Goal: Task Accomplishment & Management: Manage account settings

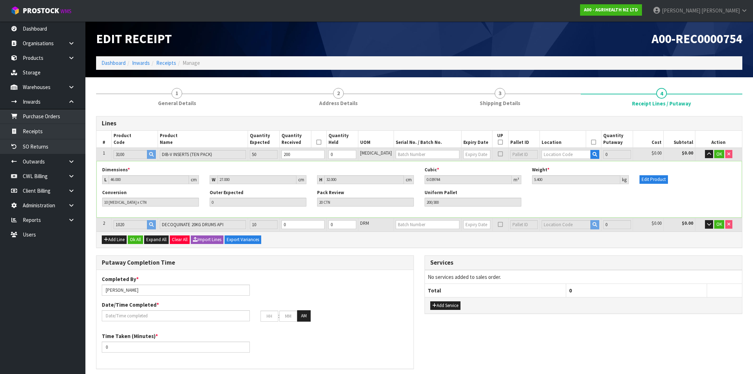
scroll to position [201, 0]
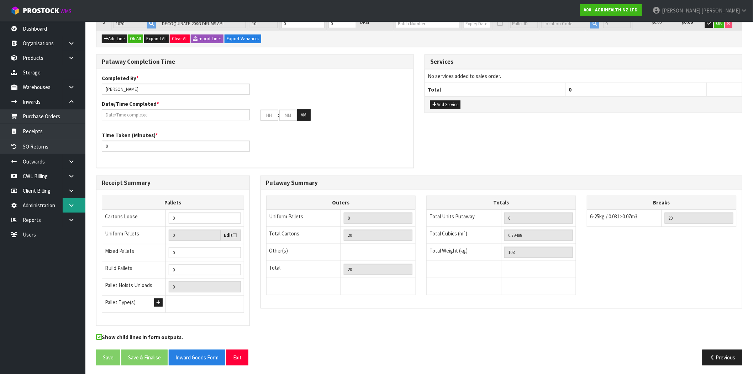
click at [73, 204] on icon at bounding box center [71, 204] width 7 height 5
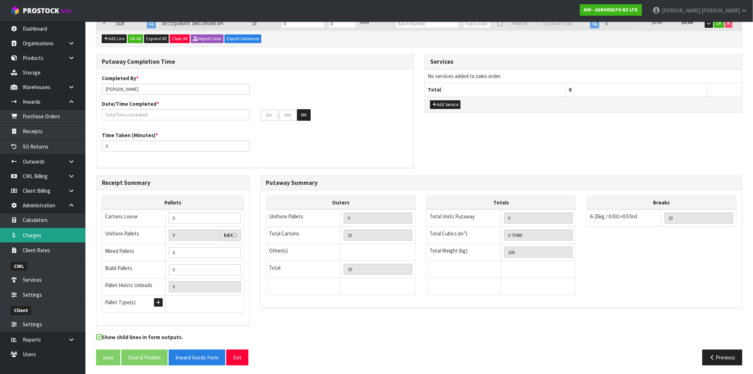
click at [47, 236] on link "Charges" at bounding box center [42, 235] width 85 height 15
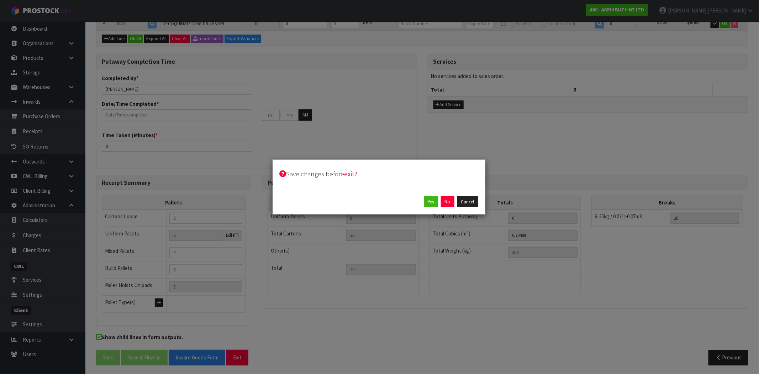
click at [437, 194] on div "Yes No Cancel" at bounding box center [379, 202] width 213 height 26
click at [447, 201] on button "No" at bounding box center [448, 201] width 14 height 11
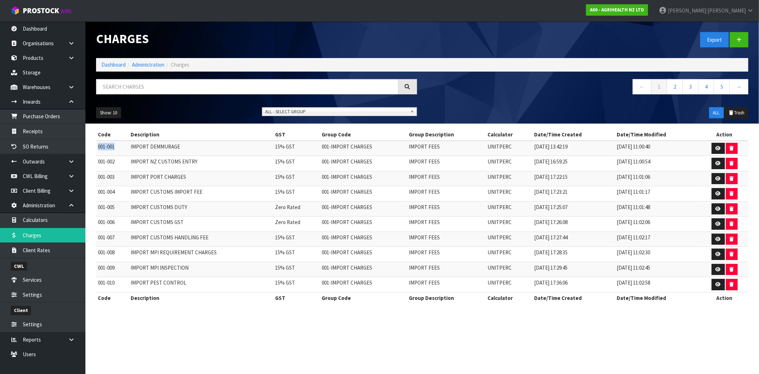
drag, startPoint x: 118, startPoint y: 147, endPoint x: 98, endPoint y: 148, distance: 19.9
click at [98, 148] on td "001-001" at bounding box center [112, 148] width 33 height 15
click at [112, 150] on td "001-001" at bounding box center [112, 148] width 33 height 15
drag, startPoint x: 104, startPoint y: 147, endPoint x: 97, endPoint y: 147, distance: 7.5
click at [97, 147] on td "001-001" at bounding box center [112, 148] width 33 height 15
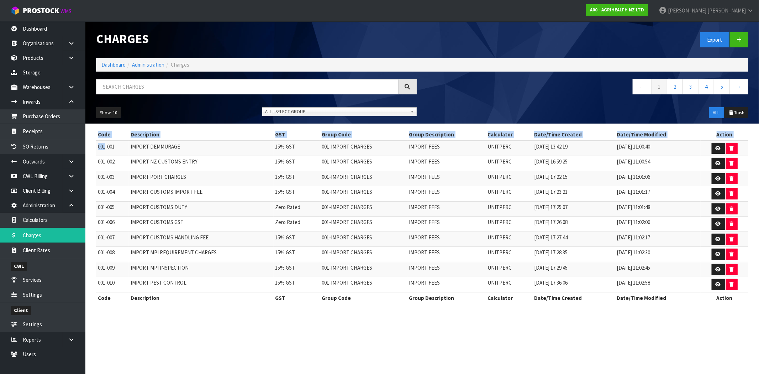
drag, startPoint x: 105, startPoint y: 147, endPoint x: 94, endPoint y: 145, distance: 10.8
click at [94, 145] on div "Code Description GST Group Code Group Description Calculator Date/Time Created …" at bounding box center [422, 220] width 663 height 182
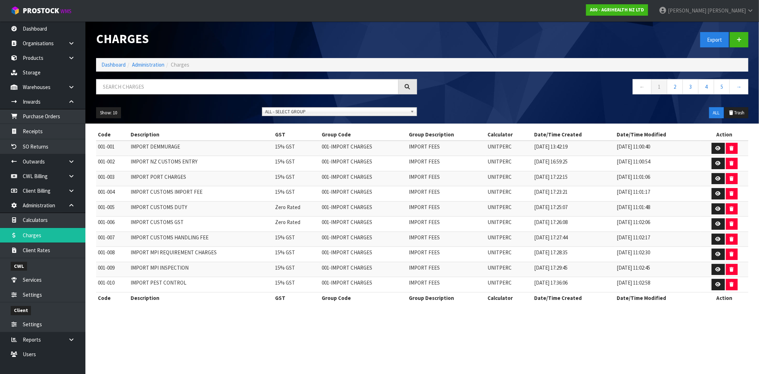
click at [111, 145] on td "001-001" at bounding box center [112, 148] width 33 height 15
drag, startPoint x: 113, startPoint y: 146, endPoint x: 108, endPoint y: 146, distance: 4.6
click at [108, 146] on td "001-001" at bounding box center [112, 148] width 33 height 15
click at [106, 147] on td "001-001" at bounding box center [112, 148] width 33 height 15
click at [105, 147] on td "001-001" at bounding box center [112, 148] width 33 height 15
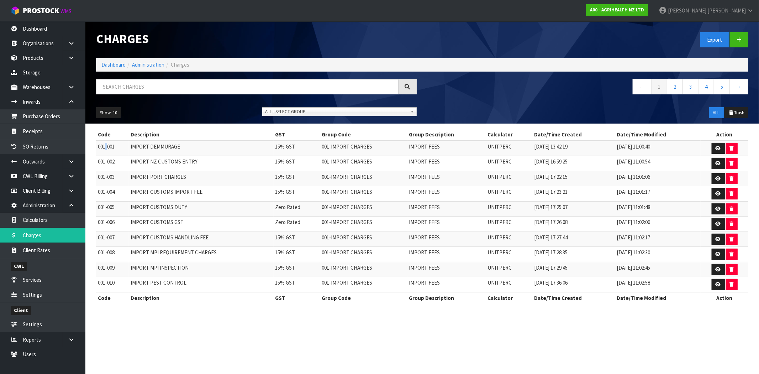
click at [106, 147] on td "001-001" at bounding box center [112, 148] width 33 height 15
click at [114, 163] on td "001-002" at bounding box center [112, 163] width 33 height 15
drag, startPoint x: 717, startPoint y: 149, endPoint x: 697, endPoint y: 149, distance: 19.9
click at [717, 149] on icon at bounding box center [718, 148] width 5 height 5
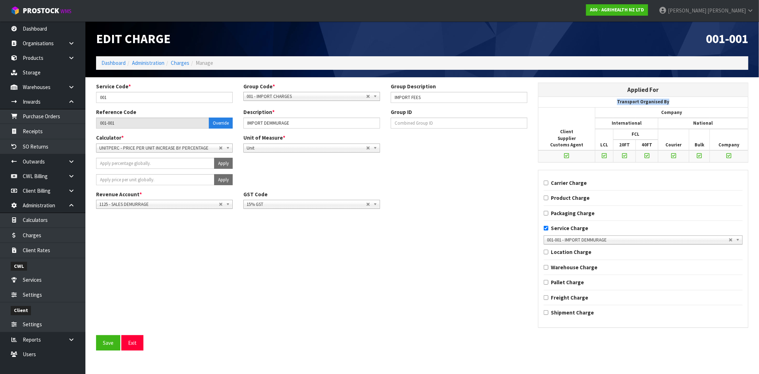
drag, startPoint x: 668, startPoint y: 101, endPoint x: 614, endPoint y: 101, distance: 53.7
click at [614, 101] on th "Transport Organised By" at bounding box center [643, 102] width 210 height 10
click at [660, 100] on th "Transport Organised By" at bounding box center [643, 102] width 210 height 10
drag, startPoint x: 671, startPoint y: 99, endPoint x: 605, endPoint y: 99, distance: 65.8
click at [605, 99] on th "Transport Organised By" at bounding box center [643, 102] width 210 height 10
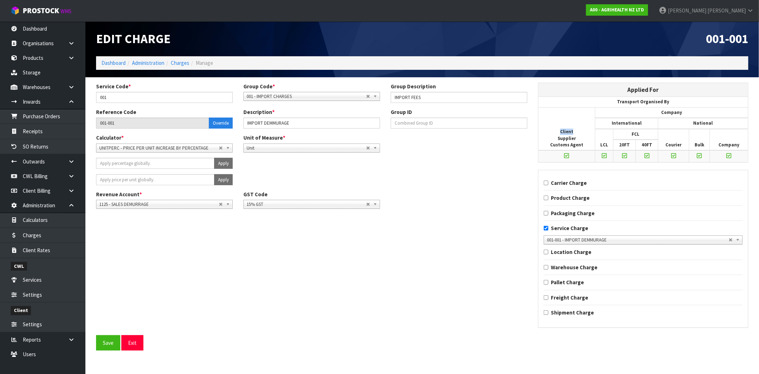
drag, startPoint x: 575, startPoint y: 133, endPoint x: 557, endPoint y: 132, distance: 18.9
click at [557, 132] on th "Client Supplier Customs Agent" at bounding box center [566, 128] width 57 height 43
drag, startPoint x: 681, startPoint y: 112, endPoint x: 661, endPoint y: 112, distance: 20.3
click at [661, 112] on th "Company" at bounding box center [671, 112] width 153 height 11
click at [654, 125] on th "International" at bounding box center [626, 123] width 63 height 11
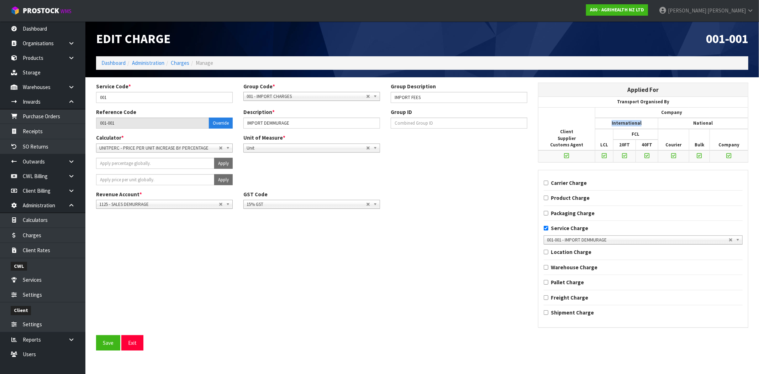
drag, startPoint x: 642, startPoint y: 122, endPoint x: 607, endPoint y: 121, distance: 34.2
click at [607, 121] on th "International" at bounding box center [626, 123] width 63 height 11
drag, startPoint x: 719, startPoint y: 123, endPoint x: 688, endPoint y: 122, distance: 31.0
click at [688, 122] on th "National" at bounding box center [703, 123] width 90 height 11
drag, startPoint x: 638, startPoint y: 133, endPoint x: 617, endPoint y: 133, distance: 21.7
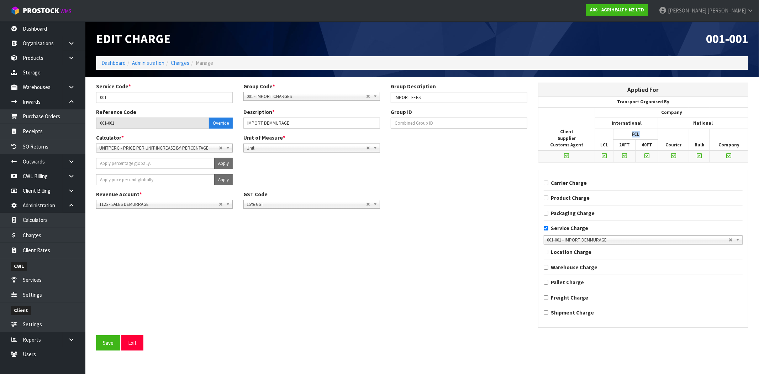
click at [617, 133] on th "FCL" at bounding box center [635, 134] width 45 height 11
drag, startPoint x: 609, startPoint y: 145, endPoint x: 591, endPoint y: 144, distance: 17.8
click at [591, 144] on thead "Transport Organised By Client Supplier Customs Agent Company International Nati…" at bounding box center [643, 123] width 210 height 53
click at [623, 145] on th "20FT" at bounding box center [624, 144] width 22 height 11
click at [647, 144] on th "40FT" at bounding box center [647, 144] width 22 height 11
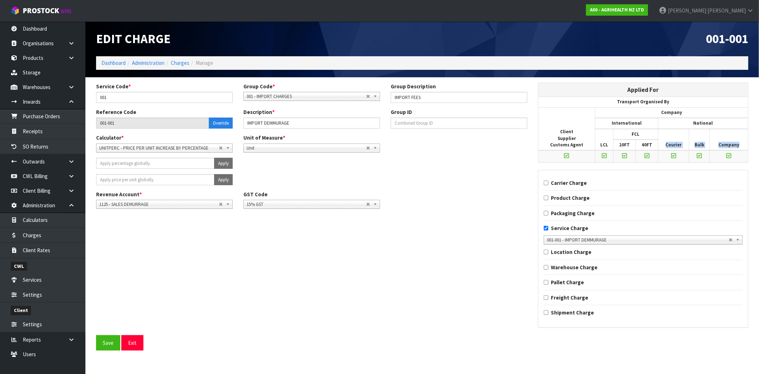
drag, startPoint x: 741, startPoint y: 145, endPoint x: 663, endPoint y: 144, distance: 77.6
click at [663, 139] on tr "LCL FCL Courier Bulk Company" at bounding box center [643, 134] width 210 height 11
click at [673, 153] on icon at bounding box center [673, 156] width 5 height 6
click at [0, 0] on input "checkbox" at bounding box center [0, 0] width 0 height 0
click at [564, 153] on icon at bounding box center [566, 156] width 5 height 6
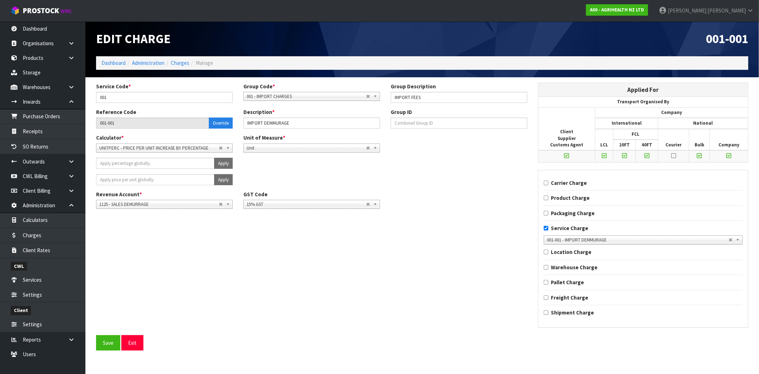
click at [0, 0] on input "checkbox" at bounding box center [0, 0] width 0 height 0
click at [603, 154] on icon at bounding box center [604, 156] width 5 height 6
click at [0, 0] on input "checkbox" at bounding box center [0, 0] width 0 height 0
click at [623, 154] on icon at bounding box center [624, 156] width 5 height 6
click at [0, 0] on input "checkbox" at bounding box center [0, 0] width 0 height 0
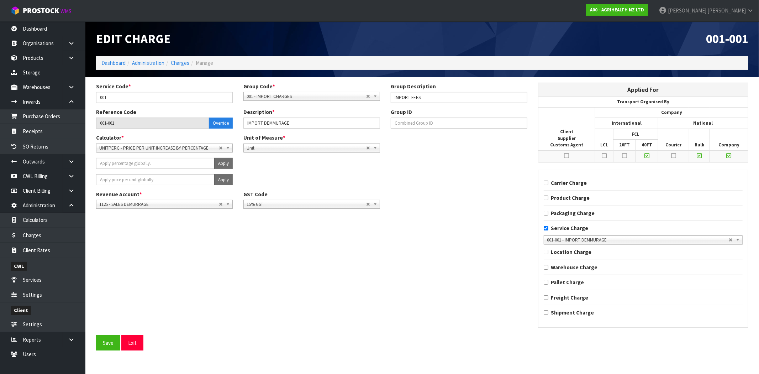
drag, startPoint x: 647, startPoint y: 152, endPoint x: 686, endPoint y: 157, distance: 39.5
click at [648, 153] on icon at bounding box center [646, 156] width 5 height 6
click at [0, 0] on input "checkbox" at bounding box center [0, 0] width 0 height 0
click at [703, 153] on td at bounding box center [699, 155] width 21 height 11
click at [729, 154] on icon at bounding box center [729, 156] width 5 height 6
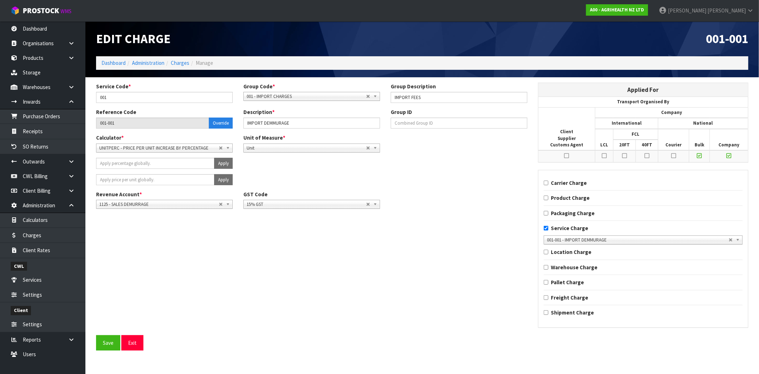
click at [0, 0] on input "checkbox" at bounding box center [0, 0] width 0 height 0
click at [699, 154] on icon at bounding box center [699, 156] width 5 height 6
click at [0, 0] on input "checkbox" at bounding box center [0, 0] width 0 height 0
drag, startPoint x: 296, startPoint y: 125, endPoint x: 221, endPoint y: 123, distance: 74.4
click at [221, 123] on div "Reference Code 001-001 Override Description * IMPORT DEMMURAGE Group ID" at bounding box center [312, 121] width 442 height 26
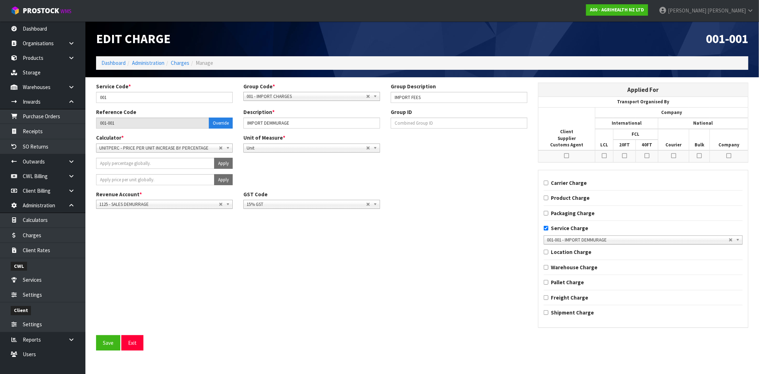
click at [602, 155] on icon at bounding box center [604, 156] width 5 height 6
click at [0, 0] on input "checkbox" at bounding box center [0, 0] width 0 height 0
click at [453, 233] on div "Service Code * 001 Group Code * 001 - IMPORT CHARGES 002 - CONTRACTED FREIGHT I…" at bounding box center [422, 209] width 663 height 252
drag, startPoint x: 645, startPoint y: 127, endPoint x: 613, endPoint y: 127, distance: 32.7
click at [613, 127] on th "International" at bounding box center [626, 123] width 63 height 11
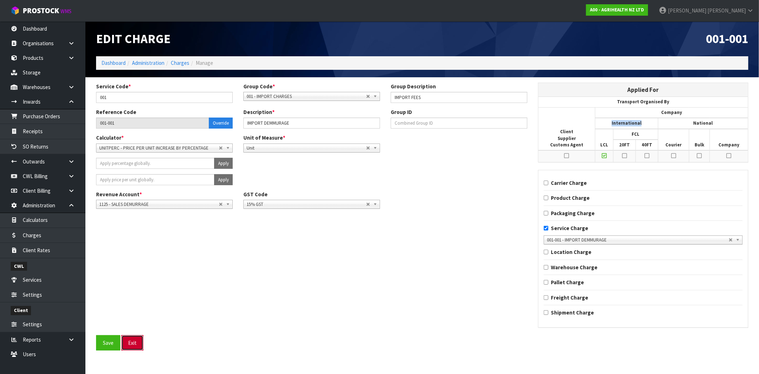
click at [136, 346] on button "Exit" at bounding box center [132, 342] width 22 height 15
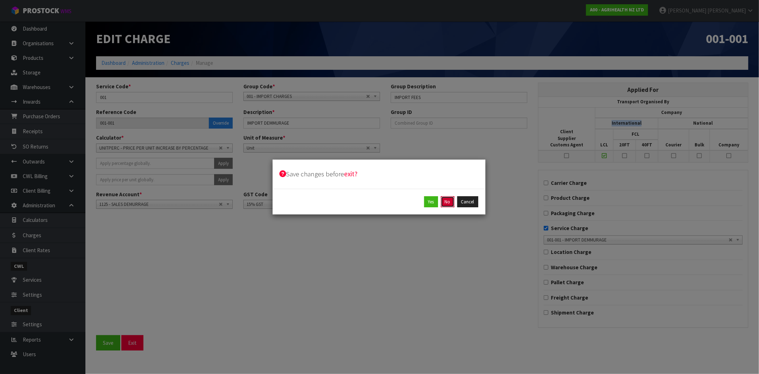
click at [448, 202] on button "No" at bounding box center [448, 201] width 14 height 11
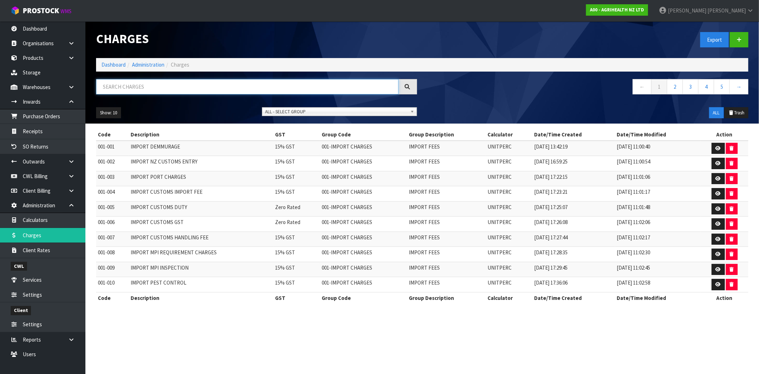
click at [212, 88] on input "text" at bounding box center [247, 86] width 302 height 15
click at [302, 109] on span "ALL - SELECT GROUP" at bounding box center [336, 111] width 142 height 9
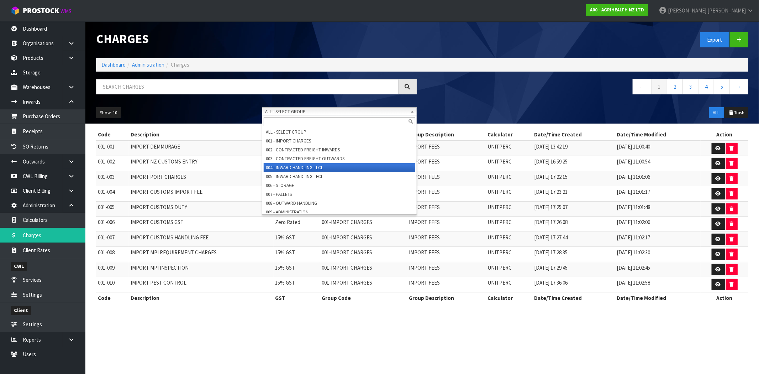
click at [296, 167] on li "004 - INWARD HANDLING - LCL" at bounding box center [340, 167] width 152 height 9
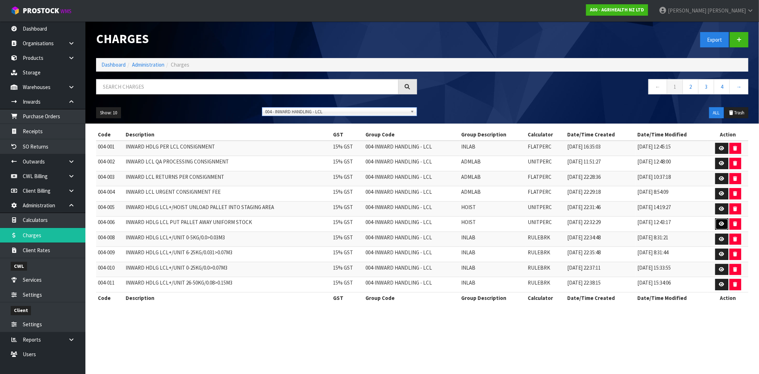
click at [723, 221] on link at bounding box center [721, 223] width 13 height 11
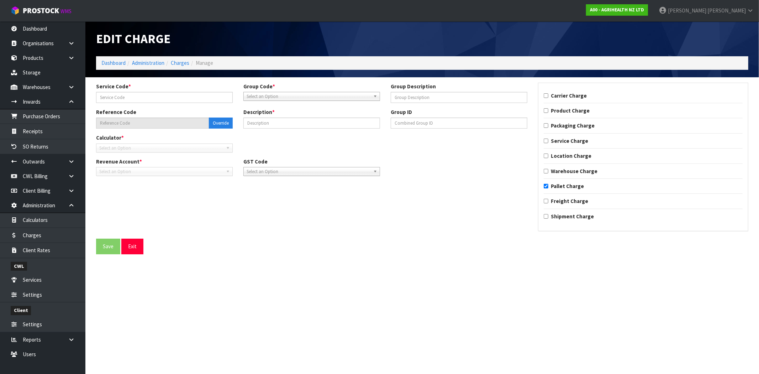
type input "006"
type input "HOIST"
type input "004-006"
type input "INWARD HDLG LCL PUT PALLET AWAY UNIFORM STOCK"
checkbox input "true"
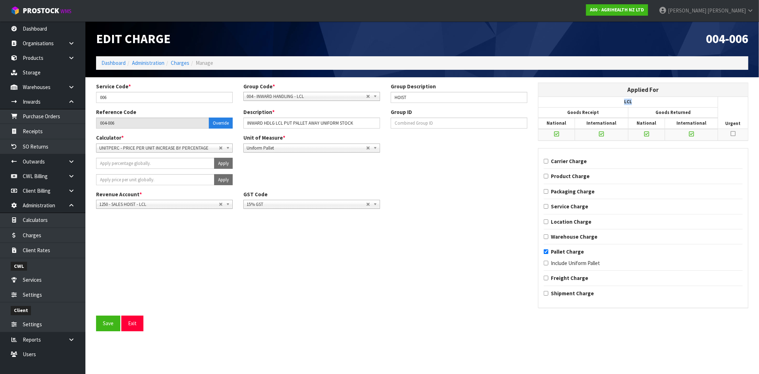
drag, startPoint x: 641, startPoint y: 101, endPoint x: 616, endPoint y: 101, distance: 24.9
click at [616, 101] on th "LCL" at bounding box center [628, 102] width 180 height 10
click at [136, 325] on button "Exit" at bounding box center [132, 322] width 22 height 15
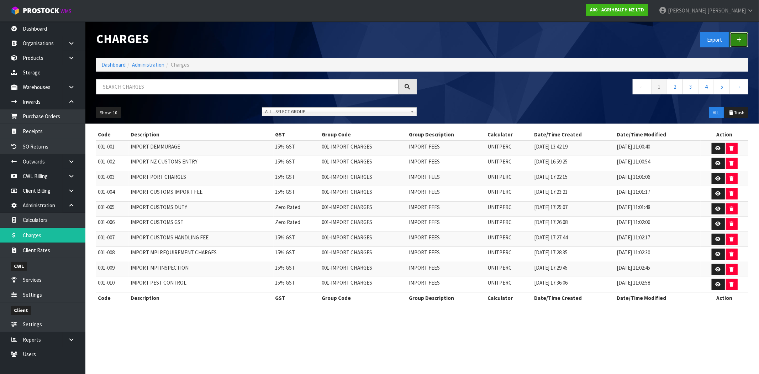
click at [739, 43] on link at bounding box center [739, 39] width 19 height 15
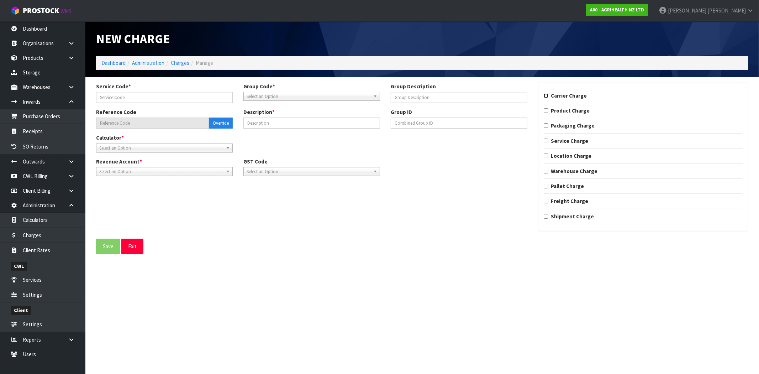
click at [545, 95] on input "Carrier Charge" at bounding box center [546, 95] width 5 height 5
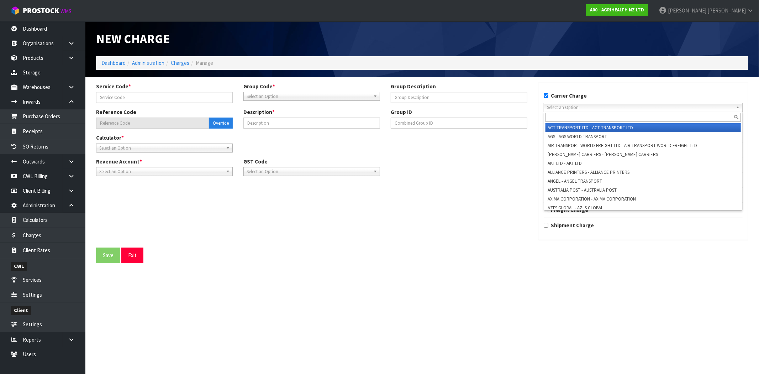
click at [574, 109] on span "Select an Option" at bounding box center [640, 107] width 186 height 9
click at [546, 94] on input "Carrier Charge" at bounding box center [546, 95] width 5 height 5
checkbox input "false"
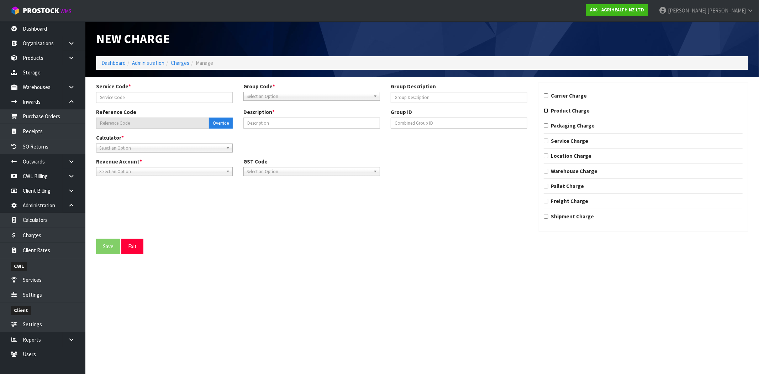
click at [546, 109] on input "Product Charge" at bounding box center [546, 110] width 5 height 5
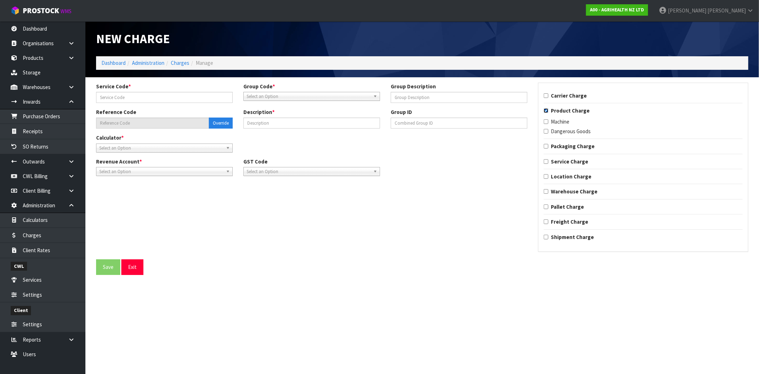
click at [546, 111] on input "Product Charge" at bounding box center [546, 110] width 5 height 5
checkbox input "false"
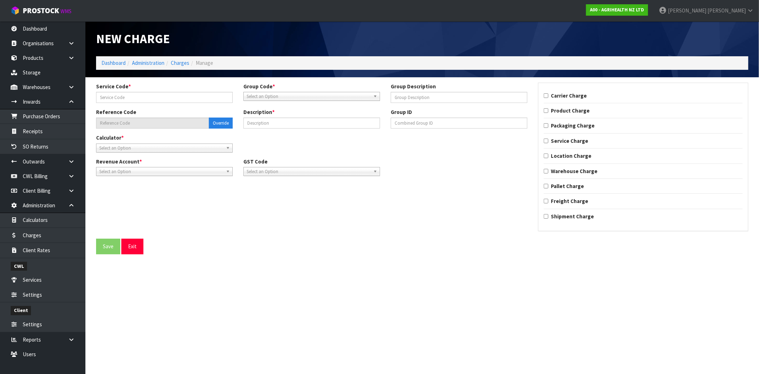
click at [374, 204] on div "Service Code * Group Code * 001 - IMPORT CHARGES 002 - CONTRACTED FREIGHT INWAR…" at bounding box center [422, 161] width 663 height 156
click at [130, 247] on button "Exit" at bounding box center [132, 245] width 22 height 15
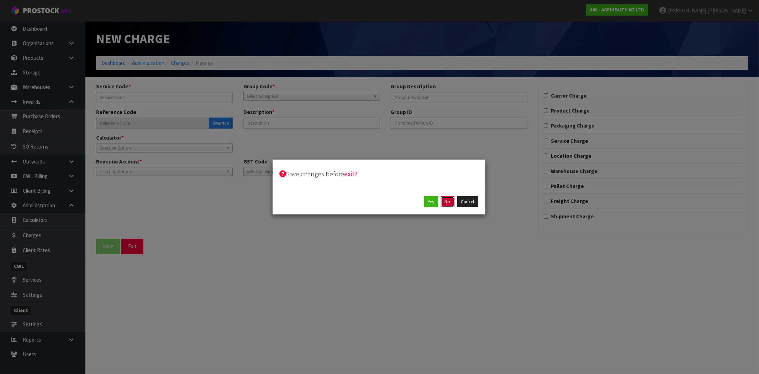
click at [447, 203] on button "No" at bounding box center [448, 201] width 14 height 11
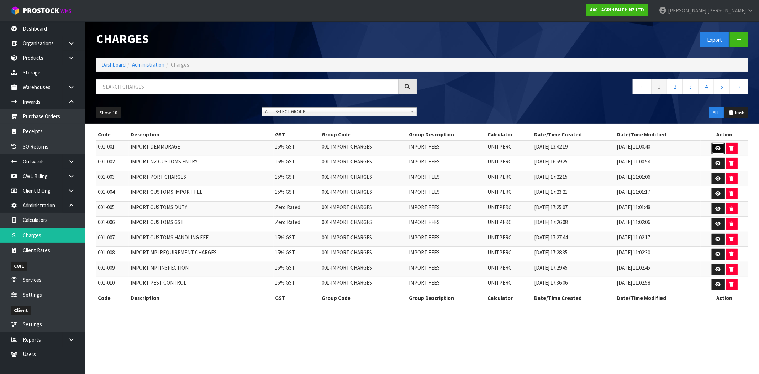
click at [720, 148] on link at bounding box center [718, 148] width 13 height 11
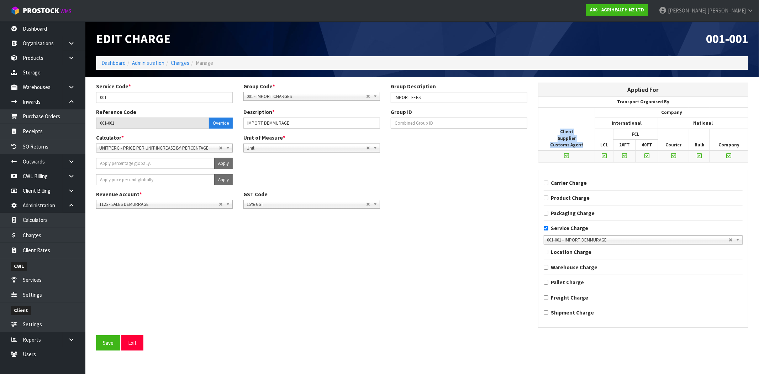
drag, startPoint x: 580, startPoint y: 144, endPoint x: 558, endPoint y: 128, distance: 27.8
click at [558, 128] on th "Client Supplier Customs Agent" at bounding box center [566, 128] width 57 height 43
click at [544, 196] on input "Product Charge" at bounding box center [546, 197] width 5 height 5
checkbox input "true"
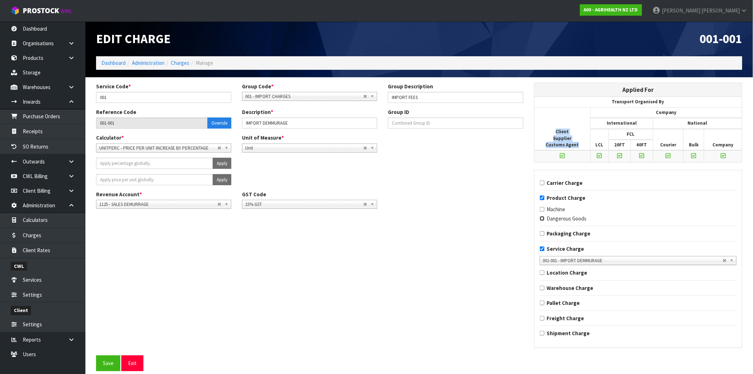
click at [542, 218] on input "Dangerous Goods" at bounding box center [542, 218] width 5 height 5
checkbox input "true"
click at [458, 221] on div "Service Code * 001 Group Code * 001 - IMPORT CHARGES 002 - CONTRACTED FREIGHT I…" at bounding box center [419, 219] width 657 height 273
click at [39, 250] on link "Client Rates" at bounding box center [42, 250] width 85 height 15
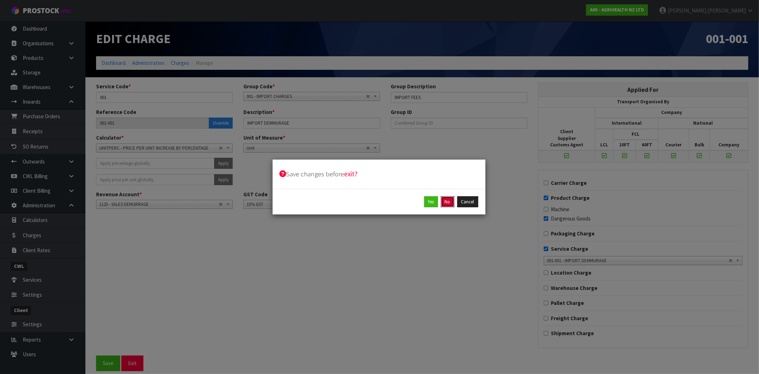
click at [446, 203] on button "No" at bounding box center [448, 201] width 14 height 11
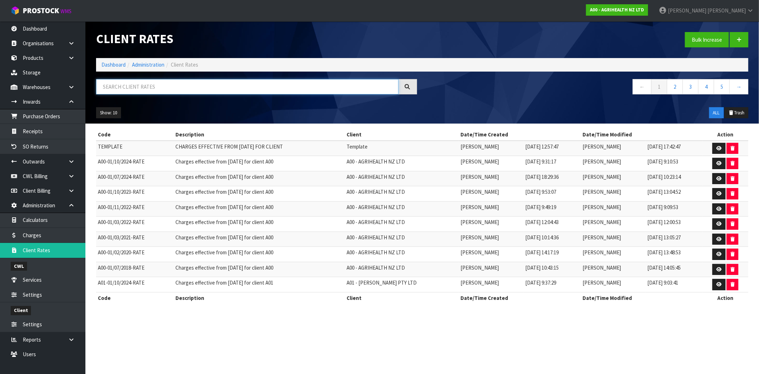
click at [219, 87] on input "text" at bounding box center [247, 86] width 302 height 15
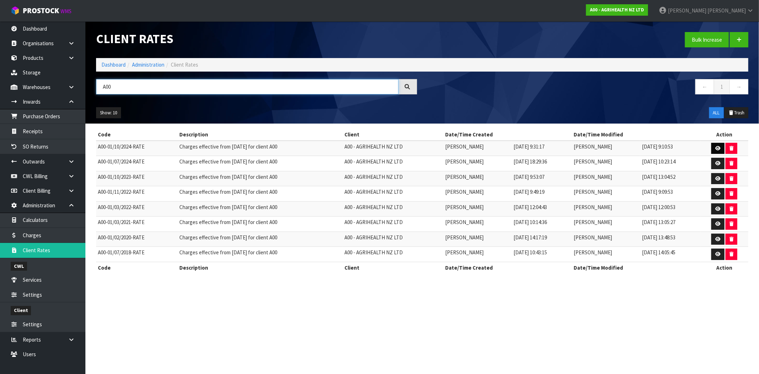
type input "A00"
click at [719, 148] on icon at bounding box center [717, 148] width 5 height 5
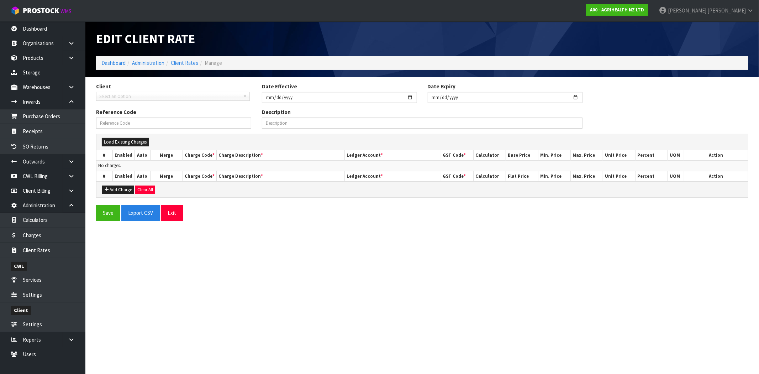
type input "[DATE]"
type input "A00-01/10/2024-RATE"
type input "Charges effective from [DATE] for client A00"
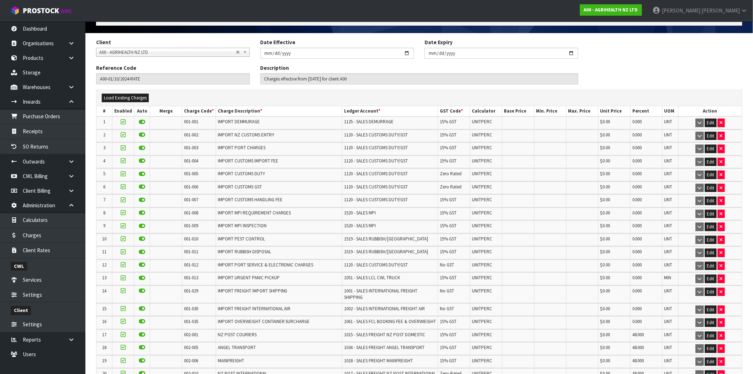
scroll to position [39, 0]
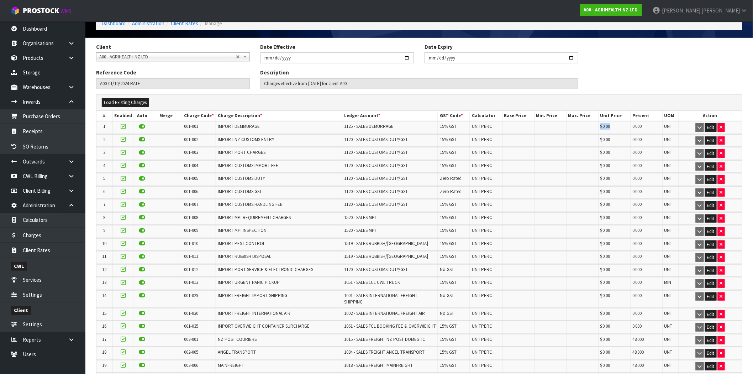
drag, startPoint x: 616, startPoint y: 125, endPoint x: 585, endPoint y: 125, distance: 31.3
click at [584, 125] on tr "1 001-001 IMPORT DEMMURAGE 1125 - SALES DEMURRAGE 15% GST UNITPERC $0.00 0.000 …" at bounding box center [418, 127] width 645 height 12
drag, startPoint x: 615, startPoint y: 137, endPoint x: 591, endPoint y: 141, distance: 24.2
click at [591, 141] on tr "2 001-002 IMPORT NZ CUSTOMS ENTRY 1120 - SALES CUSTOMS DUTY/GST 15% GST UNITPER…" at bounding box center [418, 140] width 645 height 12
drag, startPoint x: 617, startPoint y: 156, endPoint x: 596, endPoint y: 155, distance: 21.4
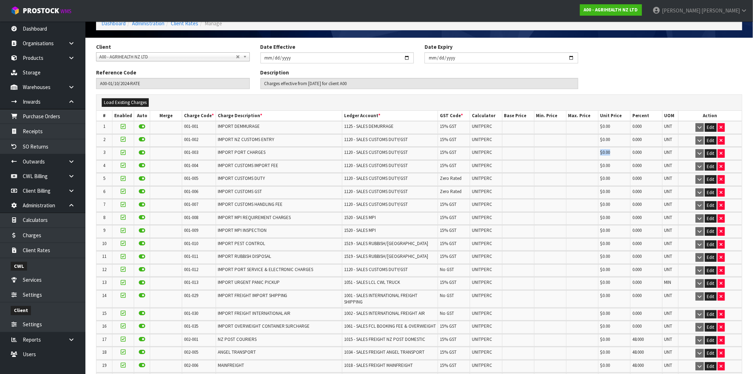
click at [596, 155] on tr "3 001-003 IMPORT PORT CHARGES 1120 - SALES CUSTOMS DUTY/GST 15% GST UNITPERC $0…" at bounding box center [418, 153] width 645 height 12
drag, startPoint x: 620, startPoint y: 164, endPoint x: 591, endPoint y: 168, distance: 29.4
click at [591, 168] on tr "4 001-004 IMPORT CUSTOMS IMPORT FEE 1120 - SALES CUSTOMS DUTY/GST 15% GST UNITP…" at bounding box center [418, 166] width 645 height 12
drag, startPoint x: 617, startPoint y: 180, endPoint x: 585, endPoint y: 181, distance: 32.4
click at [585, 181] on tr "5 001-005 IMPORT CUSTOMS DUTY 1120 - SALES CUSTOMS DUTY/GST Zero Rated UNITPERC…" at bounding box center [418, 179] width 645 height 12
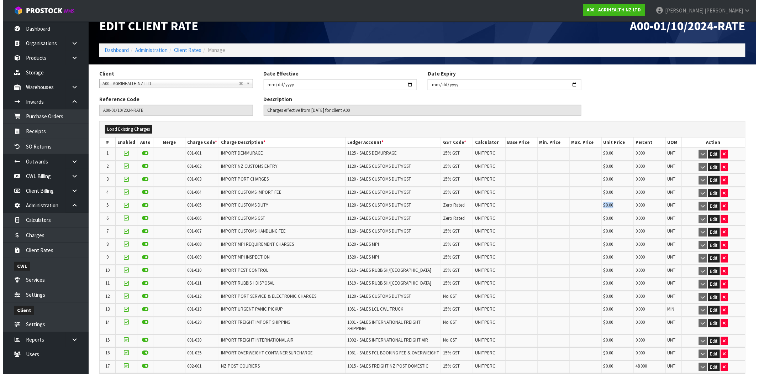
scroll to position [0, 0]
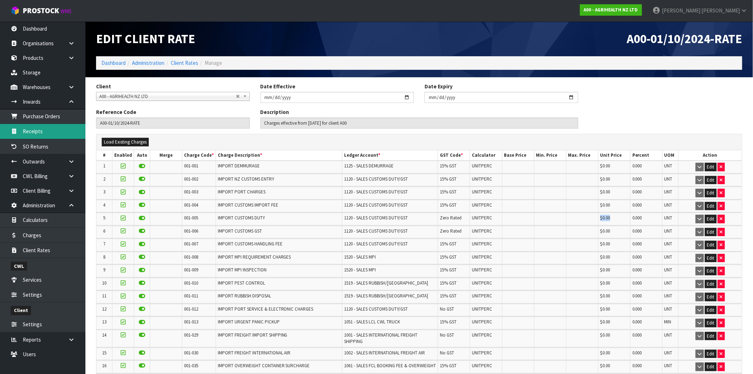
click at [42, 131] on link "Receipts" at bounding box center [42, 131] width 85 height 15
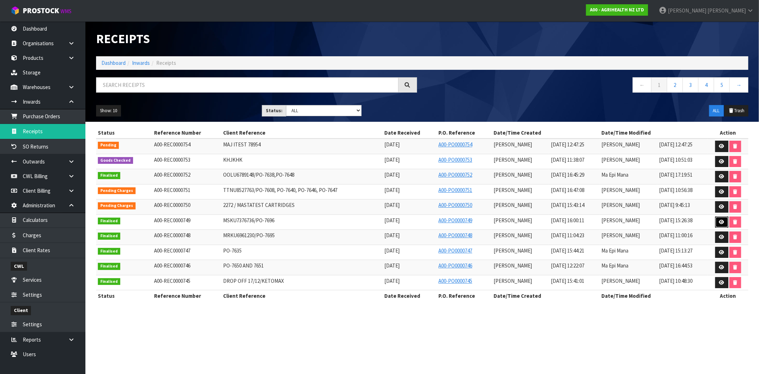
click at [720, 220] on icon at bounding box center [721, 222] width 5 height 5
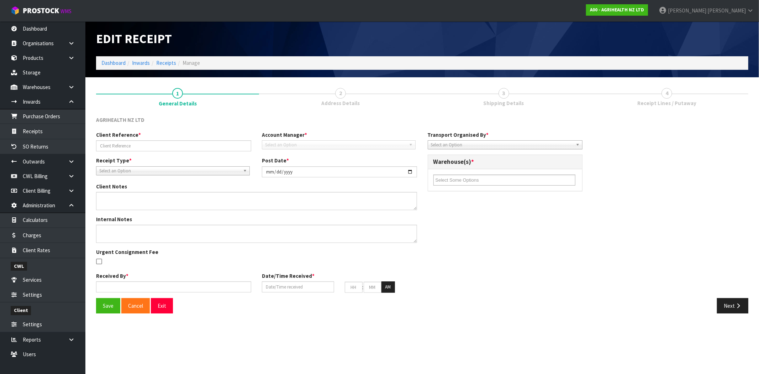
type input "MSKU7376736/PO-7696"
type input "[DATE]"
type input "[PERSON_NAME]"
type input "[DATE]"
type input "04"
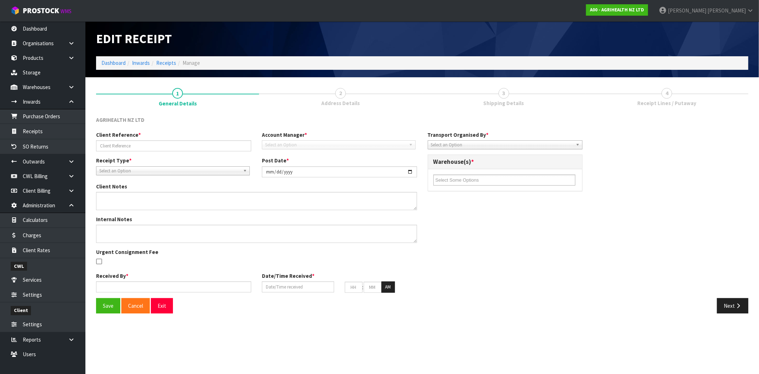
type input "00"
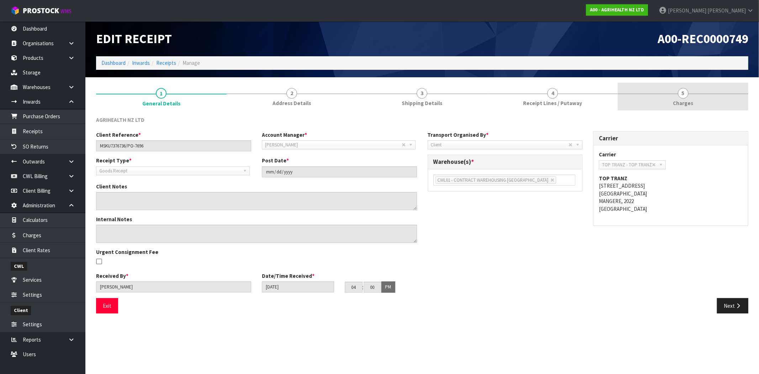
click at [685, 95] on span "5" at bounding box center [683, 93] width 11 height 11
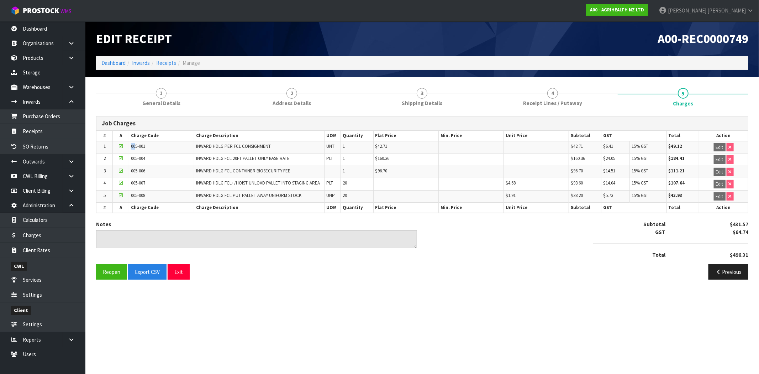
drag, startPoint x: 136, startPoint y: 147, endPoint x: 127, endPoint y: 147, distance: 9.3
click at [127, 147] on tr "1 005-001 INWARD HDLG PER FCL CONSIGNMENT UNT 1 $42.71 $42.71 $6.41 15% GST $49…" at bounding box center [422, 147] width 652 height 12
drag, startPoint x: 149, startPoint y: 147, endPoint x: 140, endPoint y: 147, distance: 8.9
click at [140, 147] on td "005-001" at bounding box center [161, 147] width 65 height 12
click at [106, 270] on button "Reopen" at bounding box center [111, 271] width 31 height 15
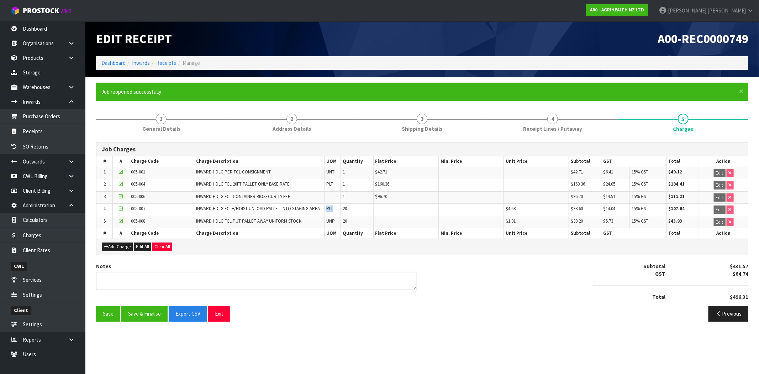
drag, startPoint x: 333, startPoint y: 208, endPoint x: 326, endPoint y: 209, distance: 7.1
click at [326, 209] on td "PLT" at bounding box center [333, 210] width 16 height 12
drag, startPoint x: 347, startPoint y: 210, endPoint x: 343, endPoint y: 210, distance: 4.6
click at [343, 210] on td "20" at bounding box center [357, 210] width 33 height 12
drag, startPoint x: 335, startPoint y: 209, endPoint x: 322, endPoint y: 209, distance: 13.5
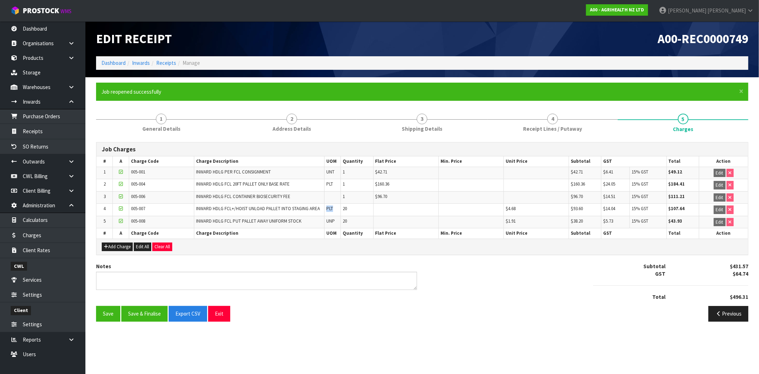
click at [322, 209] on tr "4 005-007 INWARD HDLG FCL+/HOIST UNLOAD PALLET INTO STAGING AREA PLT 20 $4.68 $…" at bounding box center [422, 210] width 652 height 12
drag, startPoint x: 336, startPoint y: 223, endPoint x: 326, endPoint y: 222, distance: 9.3
click at [326, 222] on td "UNP" at bounding box center [333, 222] width 16 height 12
drag, startPoint x: 349, startPoint y: 221, endPoint x: 342, endPoint y: 221, distance: 6.4
click at [343, 221] on td "20" at bounding box center [357, 222] width 33 height 12
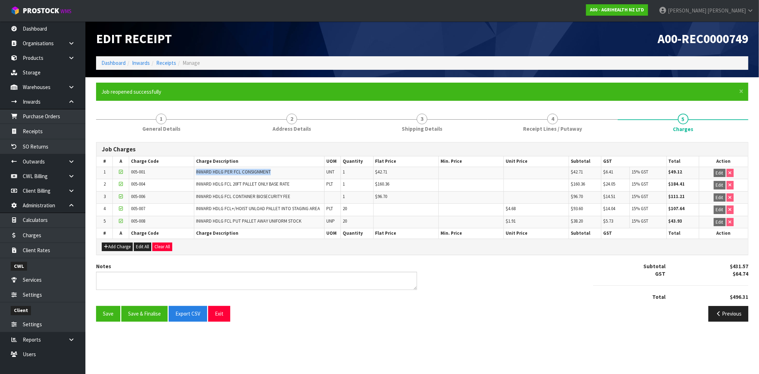
drag, startPoint x: 274, startPoint y: 174, endPoint x: 196, endPoint y: 176, distance: 78.3
click at [195, 176] on td "INWARD HDLG PER FCL CONSIGNMENT" at bounding box center [259, 173] width 130 height 12
click at [154, 314] on button "Save & Finalise" at bounding box center [144, 313] width 46 height 15
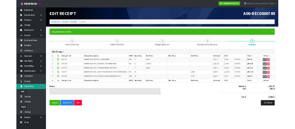
scroll to position [2, 0]
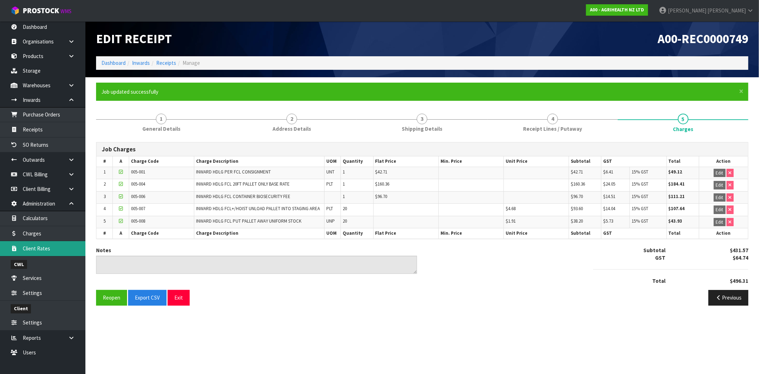
click at [39, 248] on link "Client Rates" at bounding box center [42, 248] width 85 height 15
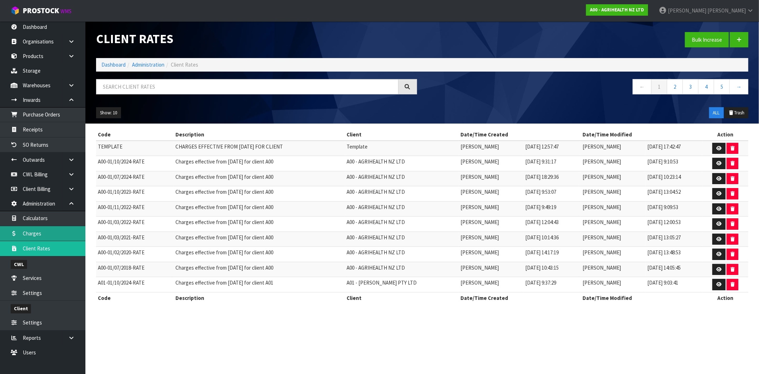
click at [51, 236] on link "Charges" at bounding box center [42, 233] width 85 height 15
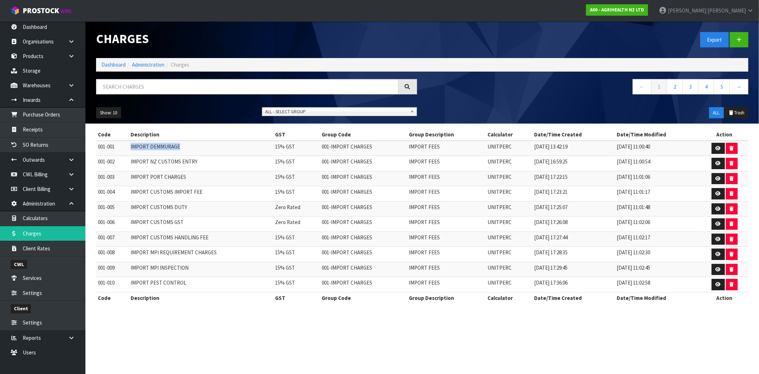
drag, startPoint x: 179, startPoint y: 147, endPoint x: 131, endPoint y: 147, distance: 47.7
click at [131, 147] on td "IMPORT DEMMURAGE" at bounding box center [201, 148] width 145 height 15
click at [742, 41] on link at bounding box center [739, 39] width 19 height 15
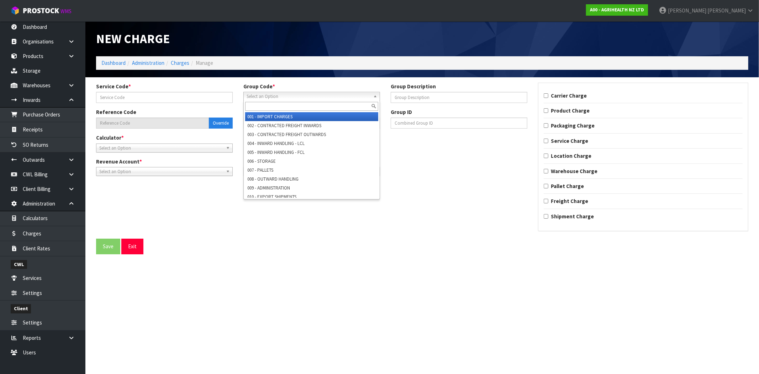
click at [278, 95] on span "Select an Option" at bounding box center [309, 96] width 124 height 9
click at [275, 114] on li "001 - IMPORT CHARGES" at bounding box center [311, 116] width 133 height 9
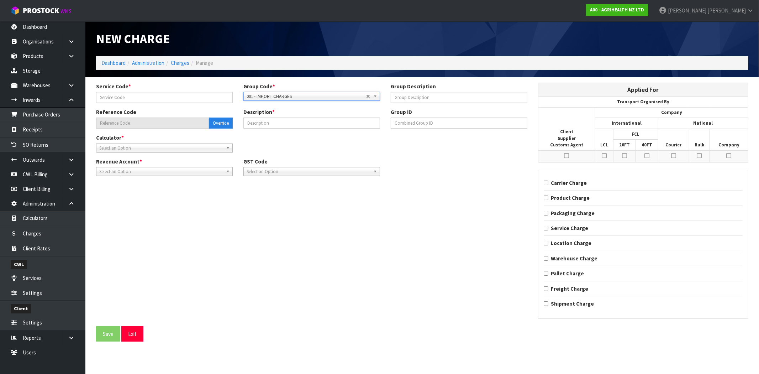
click at [311, 97] on span "001 - IMPORT CHARGES" at bounding box center [307, 96] width 120 height 9
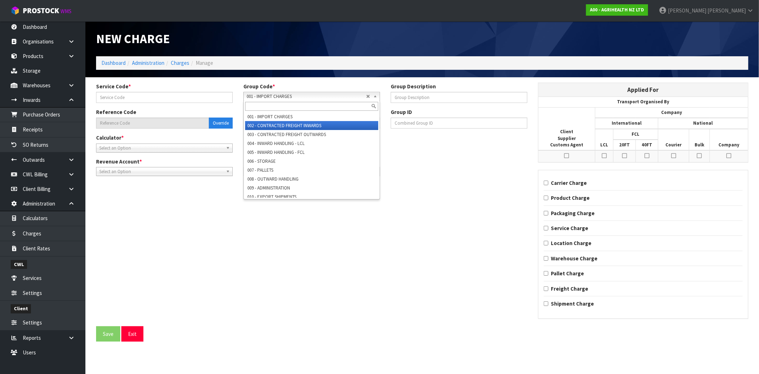
click at [290, 126] on li "002 - CONTRACTED FREIGHT INWARDS" at bounding box center [311, 125] width 133 height 9
click at [289, 94] on span "002 - CONTRACTED FREIGHT INWARDS" at bounding box center [307, 96] width 120 height 9
click at [286, 133] on li "003 - CONTRACTED FREIGHT OUTWARDS" at bounding box center [311, 134] width 133 height 9
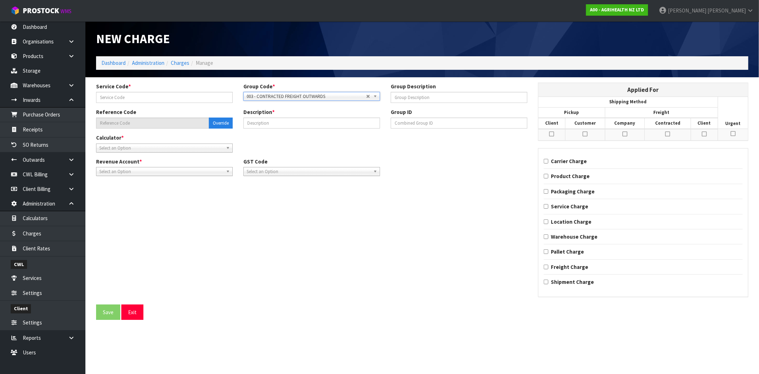
click at [279, 92] on span "003 - CONTRACTED FREIGHT OUTWARDS" at bounding box center [307, 96] width 120 height 9
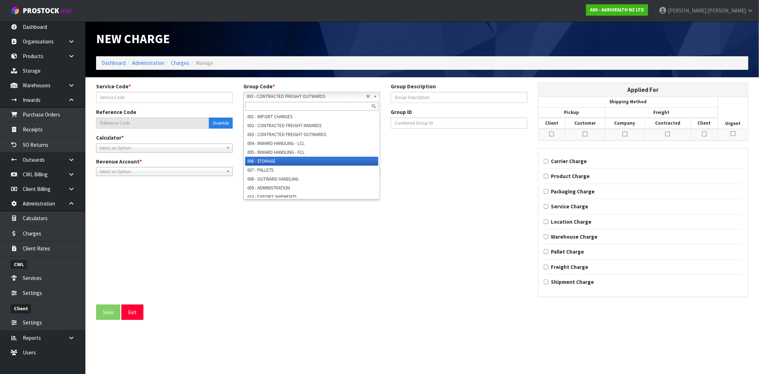
click at [282, 160] on li "006 - STORAGE" at bounding box center [311, 161] width 133 height 9
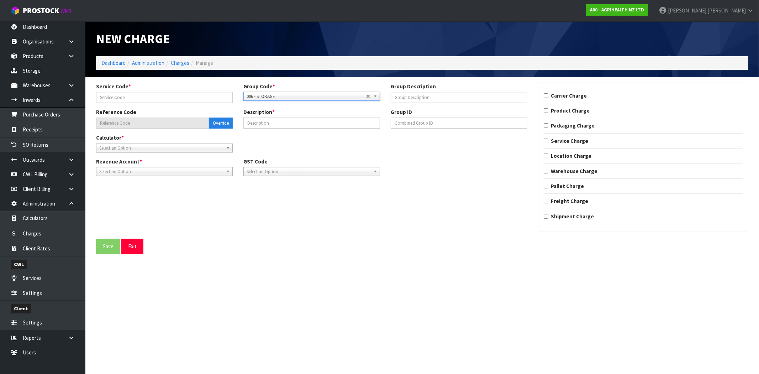
click at [306, 98] on span "006 - STORAGE" at bounding box center [307, 96] width 120 height 9
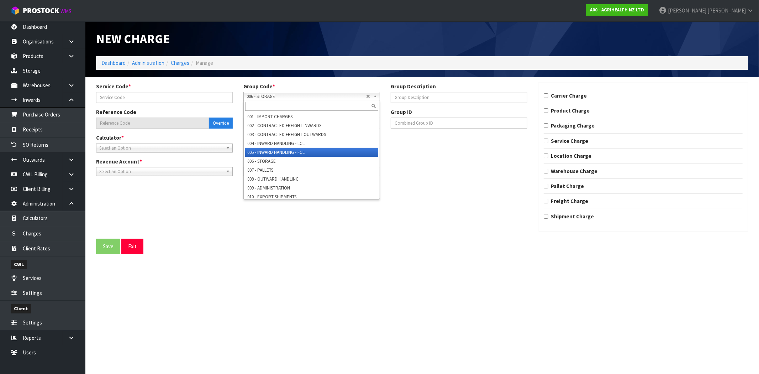
click at [293, 148] on li "005 - INWARD HANDLING - FCL" at bounding box center [311, 152] width 133 height 9
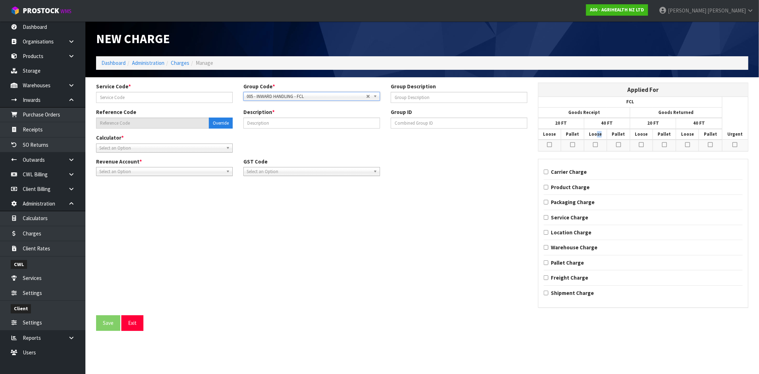
click at [593, 135] on th "Loose" at bounding box center [595, 134] width 23 height 11
click at [620, 135] on tr "Loose Pallet Loose Pallet Loose [GEOGRAPHIC_DATA]" at bounding box center [643, 134] width 210 height 11
click at [132, 322] on button "Exit" at bounding box center [132, 322] width 22 height 15
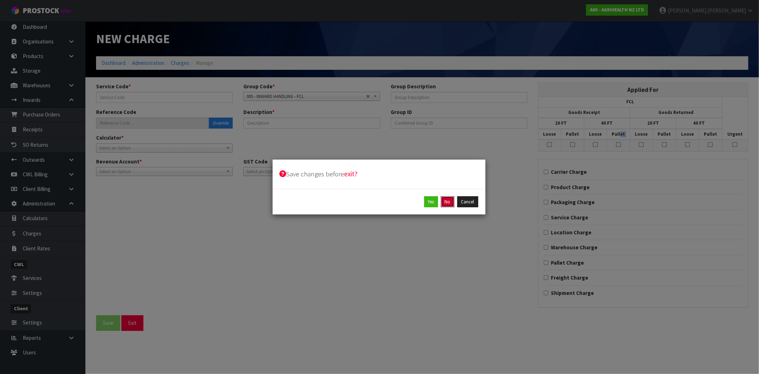
click at [447, 201] on button "No" at bounding box center [448, 201] width 14 height 11
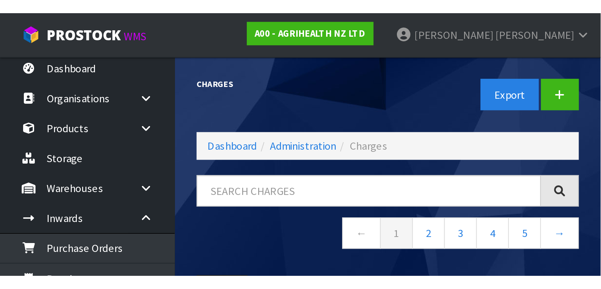
scroll to position [2, 0]
